Goal: Task Accomplishment & Management: Complete application form

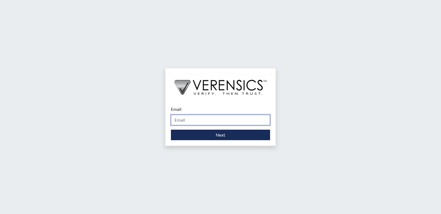
click at [210, 118] on input "Email" at bounding box center [220, 120] width 99 height 11
type input "[PERSON_NAME][EMAIL_ADDRESS][PERSON_NAME][DOMAIN_NAME]"
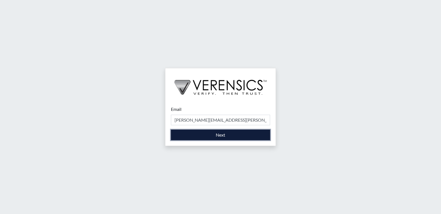
click at [207, 134] on button "Next" at bounding box center [220, 135] width 99 height 11
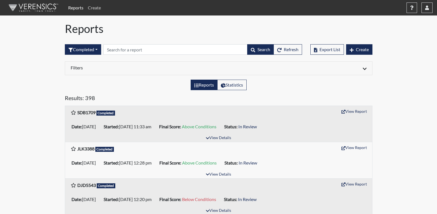
click at [97, 8] on link "Create" at bounding box center [94, 7] width 17 height 11
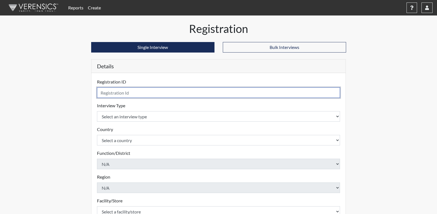
click at [109, 97] on input "text" at bounding box center [218, 93] width 243 height 11
type input "aaa4047"
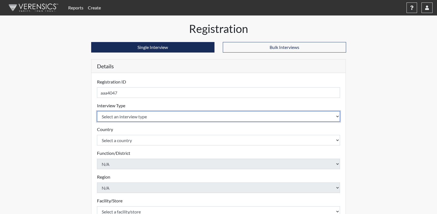
click at [131, 121] on select "Select an interview type Corrections Pre-Employment" at bounding box center [218, 116] width 243 height 11
select select "ff733e93-e1bf-11ea-9c9f-0eff0cf7eb8f"
click at [97, 111] on select "Select an interview type Corrections Pre-Employment" at bounding box center [218, 116] width 243 height 11
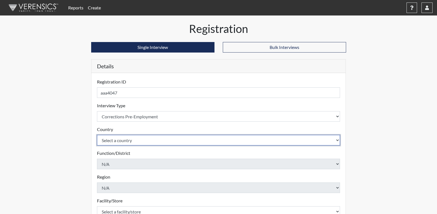
click at [129, 140] on select "Select a country [GEOGRAPHIC_DATA] [GEOGRAPHIC_DATA]" at bounding box center [218, 140] width 243 height 11
select select "united-states-of-[GEOGRAPHIC_DATA]"
click at [97, 135] on select "Select a country [GEOGRAPHIC_DATA] [GEOGRAPHIC_DATA]" at bounding box center [218, 140] width 243 height 11
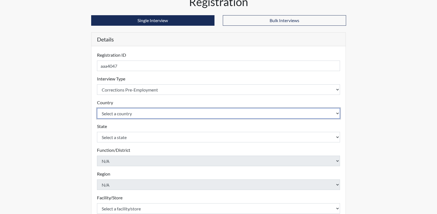
scroll to position [28, 0]
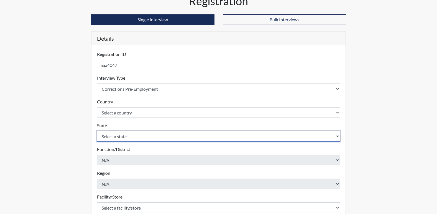
click at [134, 138] on select "Select a state [US_STATE] [US_STATE] [US_STATE] [US_STATE] [US_STATE] [US_STATE…" at bounding box center [218, 136] width 243 height 11
select select "GA"
click at [97, 131] on select "Select a state [US_STATE] [US_STATE] [US_STATE] [US_STATE] [US_STATE] [US_STATE…" at bounding box center [218, 136] width 243 height 11
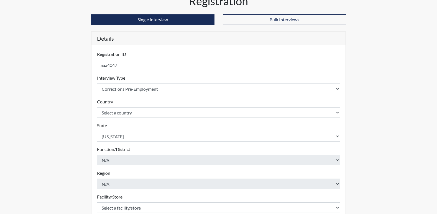
click at [125, 194] on form "Registration ID aaa4047 Please provide a registration ID. Interview Type Select…" at bounding box center [218, 162] width 243 height 222
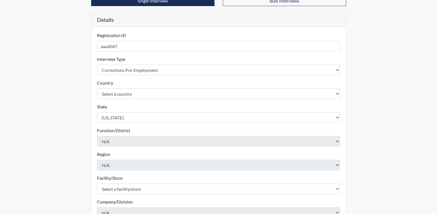
scroll to position [55, 0]
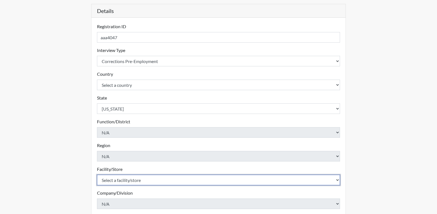
click at [130, 184] on select "Select a facility/store [PERSON_NAME]" at bounding box center [218, 180] width 243 height 11
select select "b7d08d21-475e-4578-ab02-3508dadd4d3a"
click at [97, 175] on select "Select a facility/store [PERSON_NAME]" at bounding box center [218, 180] width 243 height 11
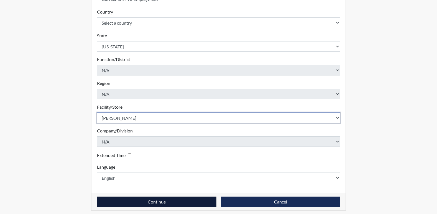
scroll to position [121, 0]
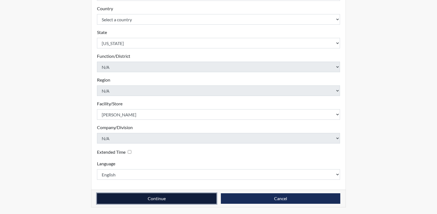
click at [194, 197] on button "Continue" at bounding box center [156, 199] width 119 height 11
